Goal: Check status: Check status

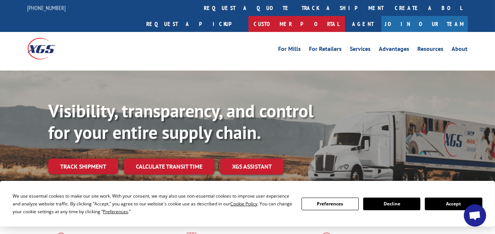
click at [345, 16] on link "Customer Portal" at bounding box center [296, 24] width 97 height 16
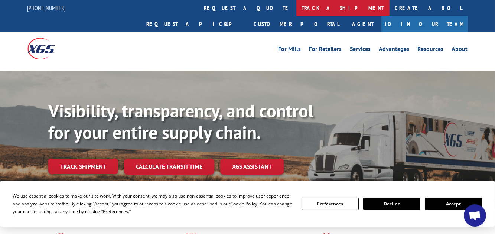
click at [296, 10] on link "track a shipment" at bounding box center [342, 8] width 93 height 16
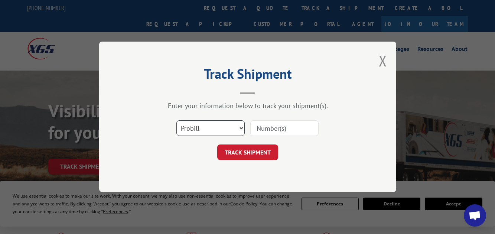
click at [240, 130] on select "Select category... Probill BOL PO" at bounding box center [210, 129] width 68 height 16
select select "bol"
click at [176, 121] on select "Select category... Probill BOL PO" at bounding box center [210, 129] width 68 height 16
click at [268, 125] on input at bounding box center [284, 129] width 68 height 16
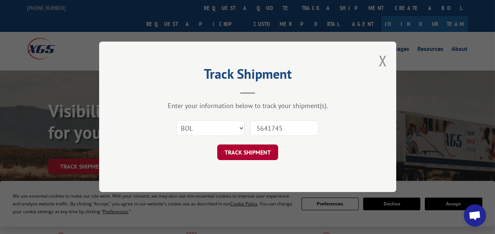
type input "5641745"
click at [245, 154] on button "TRACK SHIPMENT" at bounding box center [247, 153] width 61 height 16
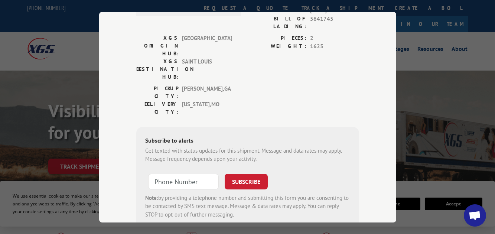
scroll to position [111, 0]
click at [149, 173] on input "+1 (___) ___-____" at bounding box center [183, 181] width 71 height 16
type input "+1 (573) 680-9985"
click at [236, 173] on button "SUBSCRIBE" at bounding box center [246, 181] width 43 height 16
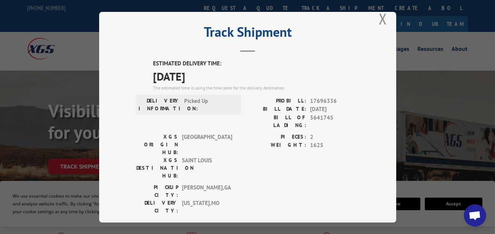
scroll to position [0, 0]
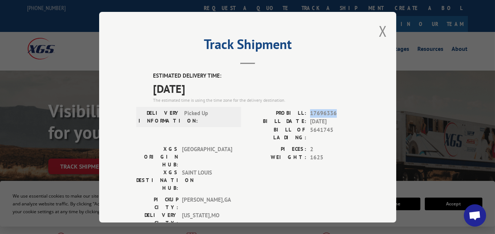
drag, startPoint x: 307, startPoint y: 110, endPoint x: 339, endPoint y: 108, distance: 31.7
click at [339, 109] on span "17696336" at bounding box center [334, 113] width 49 height 9
drag, startPoint x: 339, startPoint y: 108, endPoint x: 323, endPoint y: 109, distance: 16.1
copy span "17696336"
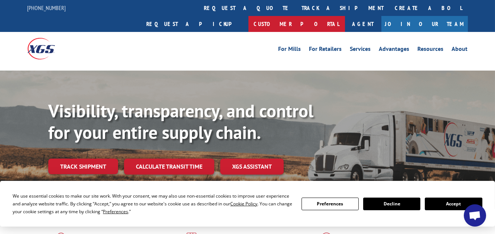
click at [345, 16] on link "Customer Portal" at bounding box center [296, 24] width 97 height 16
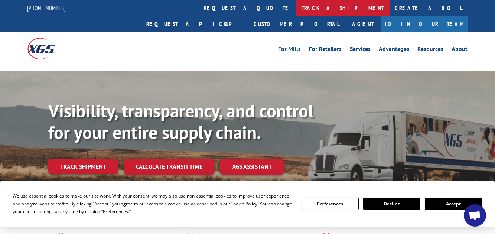
click at [296, 2] on link "track a shipment" at bounding box center [342, 8] width 93 height 16
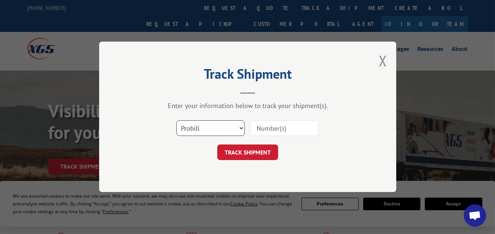
click at [243, 128] on select "Select category... Probill BOL PO" at bounding box center [210, 129] width 68 height 16
select select "bol"
click at [176, 121] on select "Select category... Probill BOL PO" at bounding box center [210, 129] width 68 height 16
click at [266, 128] on input at bounding box center [284, 129] width 68 height 16
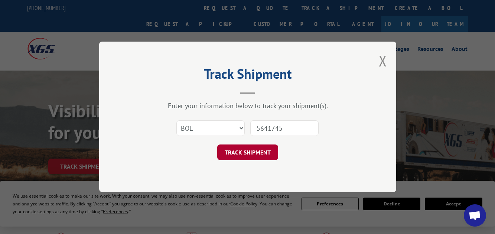
type input "5641745"
click at [254, 156] on button "TRACK SHIPMENT" at bounding box center [247, 153] width 61 height 16
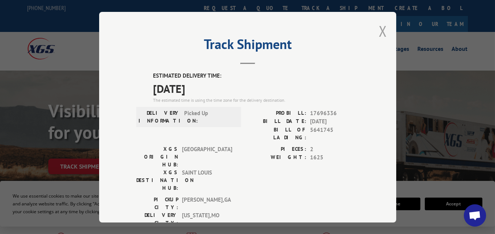
click at [380, 28] on button "Close modal" at bounding box center [383, 31] width 8 height 20
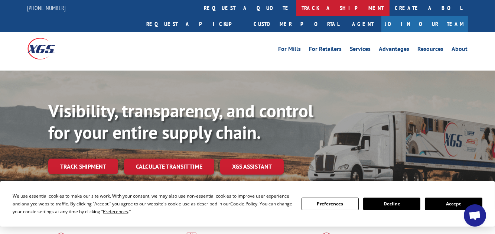
click at [296, 7] on link "track a shipment" at bounding box center [342, 8] width 93 height 16
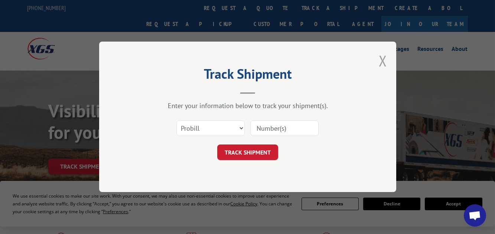
click at [383, 59] on button "Close modal" at bounding box center [383, 61] width 8 height 20
